Goal: Find contact information: Find contact information

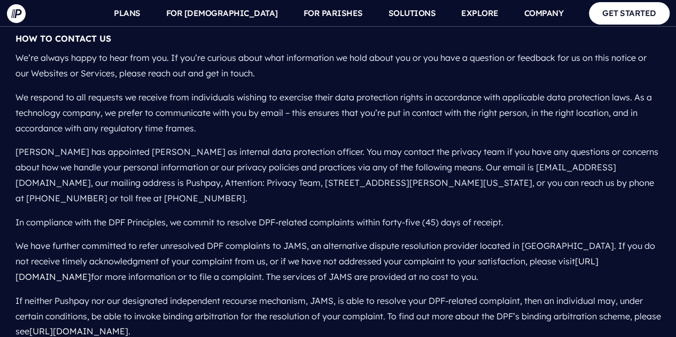
scroll to position [5881, 0]
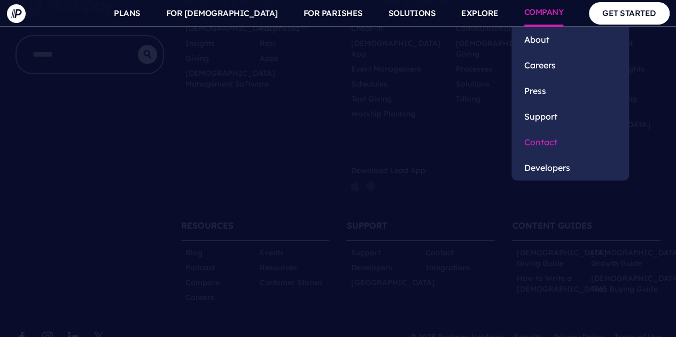
click at [544, 140] on link "Contact" at bounding box center [571, 142] width 118 height 26
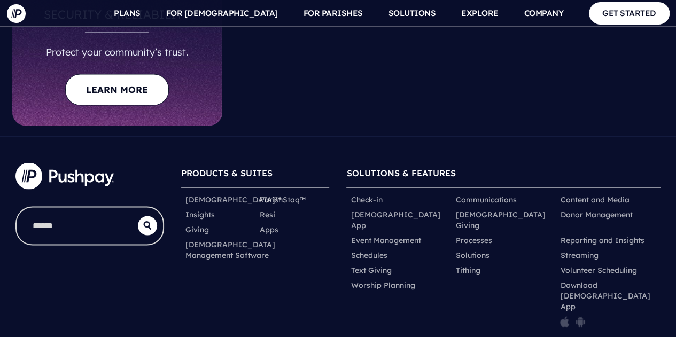
scroll to position [1059, 0]
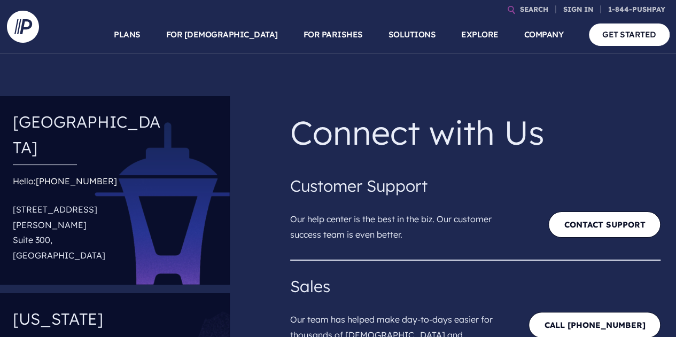
drag, startPoint x: 12, startPoint y: 179, endPoint x: 97, endPoint y: 210, distance: 91.0
click at [97, 210] on div "Seattle Hello: (844) 787-4729 18300 Redmond Way Suite 300, Redmond, WA 98052" at bounding box center [115, 190] width 230 height 189
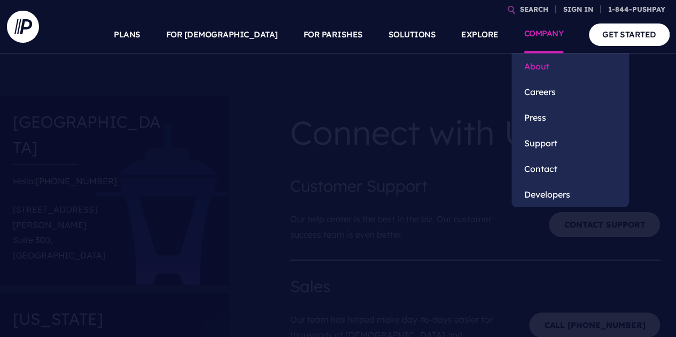
click at [545, 70] on link "About" at bounding box center [571, 66] width 118 height 26
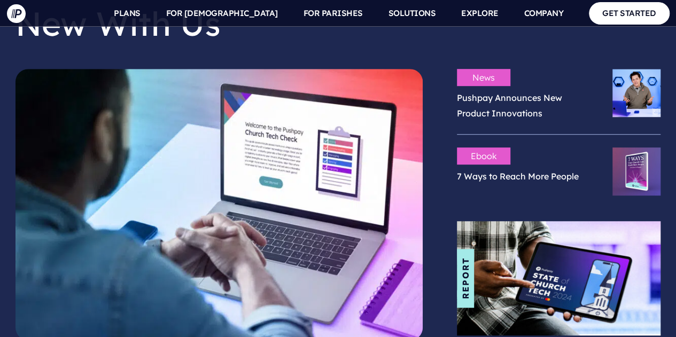
scroll to position [2566, 0]
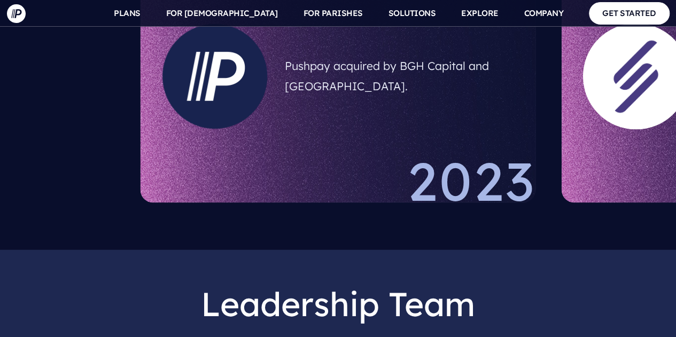
scroll to position [1016, 0]
